Goal: Task Accomplishment & Management: Manage account settings

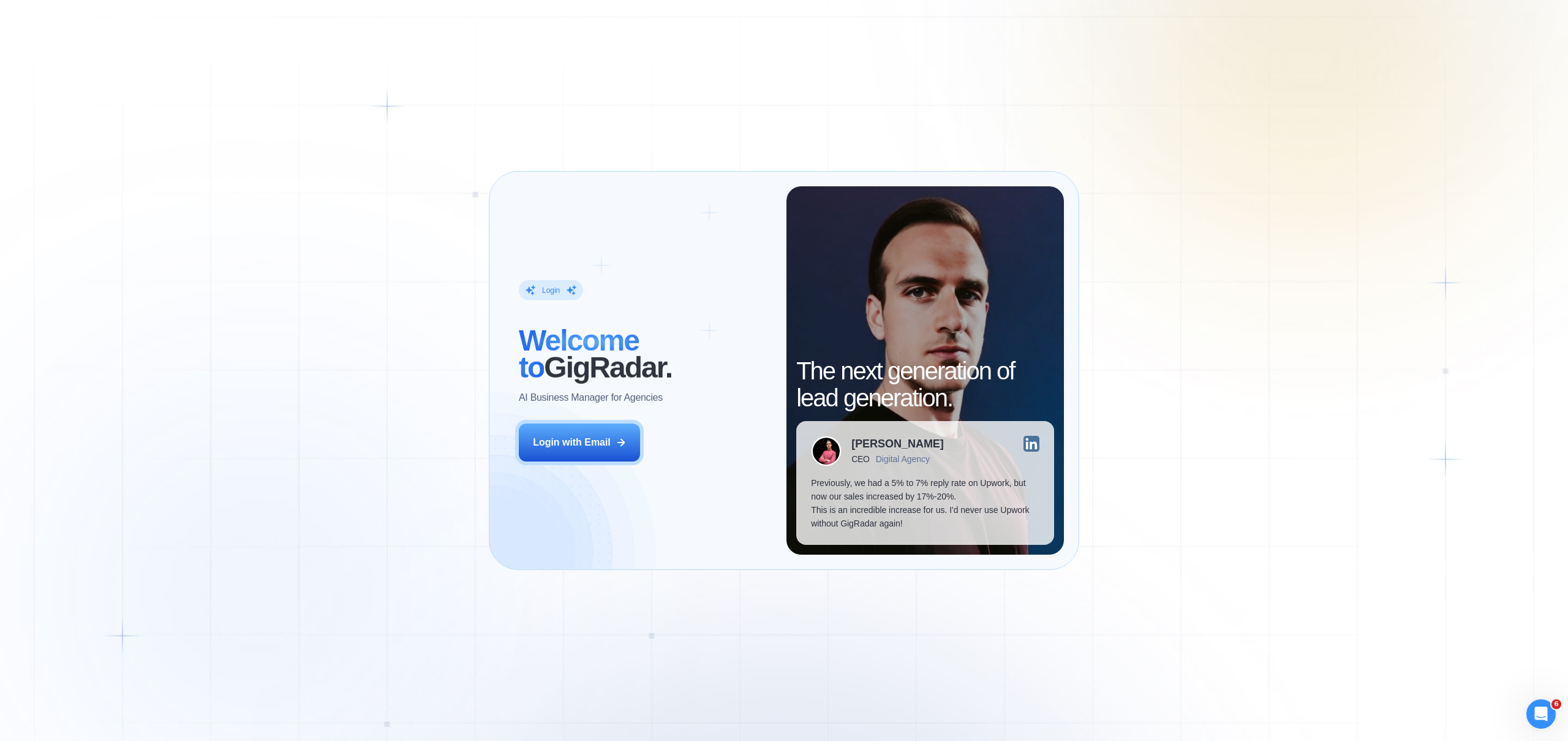
click at [595, 444] on div "Login with Email" at bounding box center [572, 442] width 78 height 14
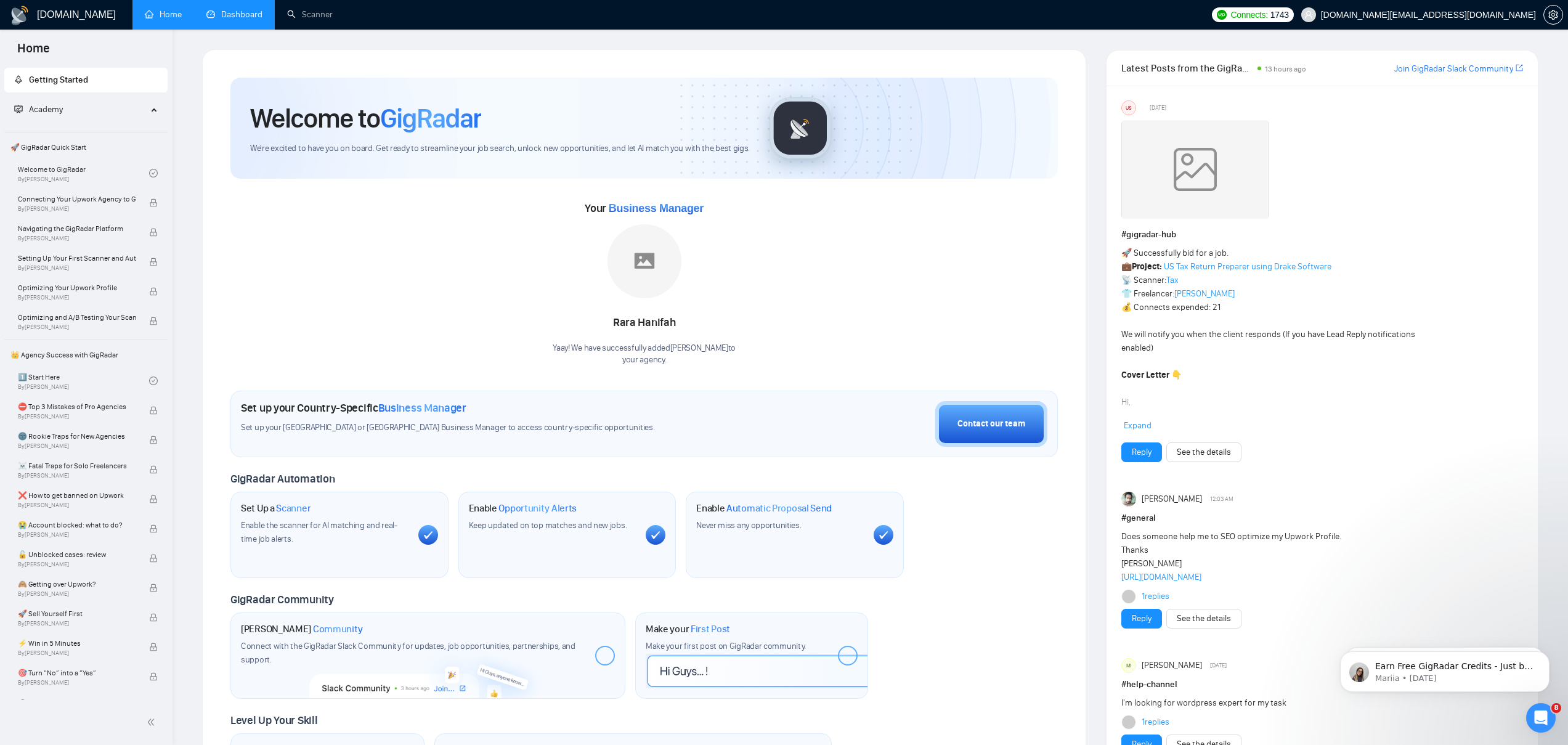
click at [239, 9] on link "Dashboard" at bounding box center [235, 14] width 56 height 10
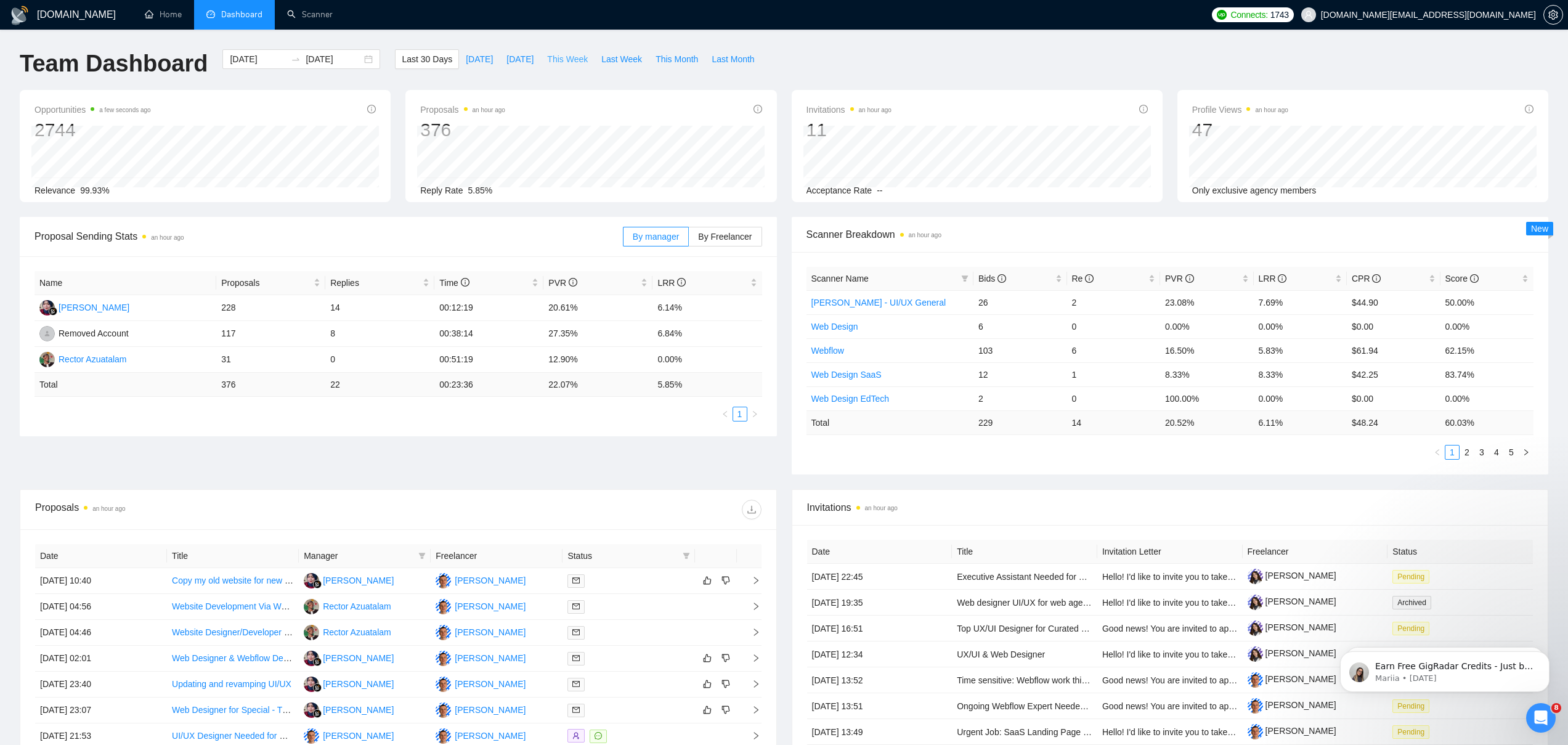
click at [562, 56] on span "This Week" at bounding box center [567, 59] width 40 height 14
type input "2025-09-08"
type input "2025-09-14"
